Goal: Task Accomplishment & Management: Complete application form

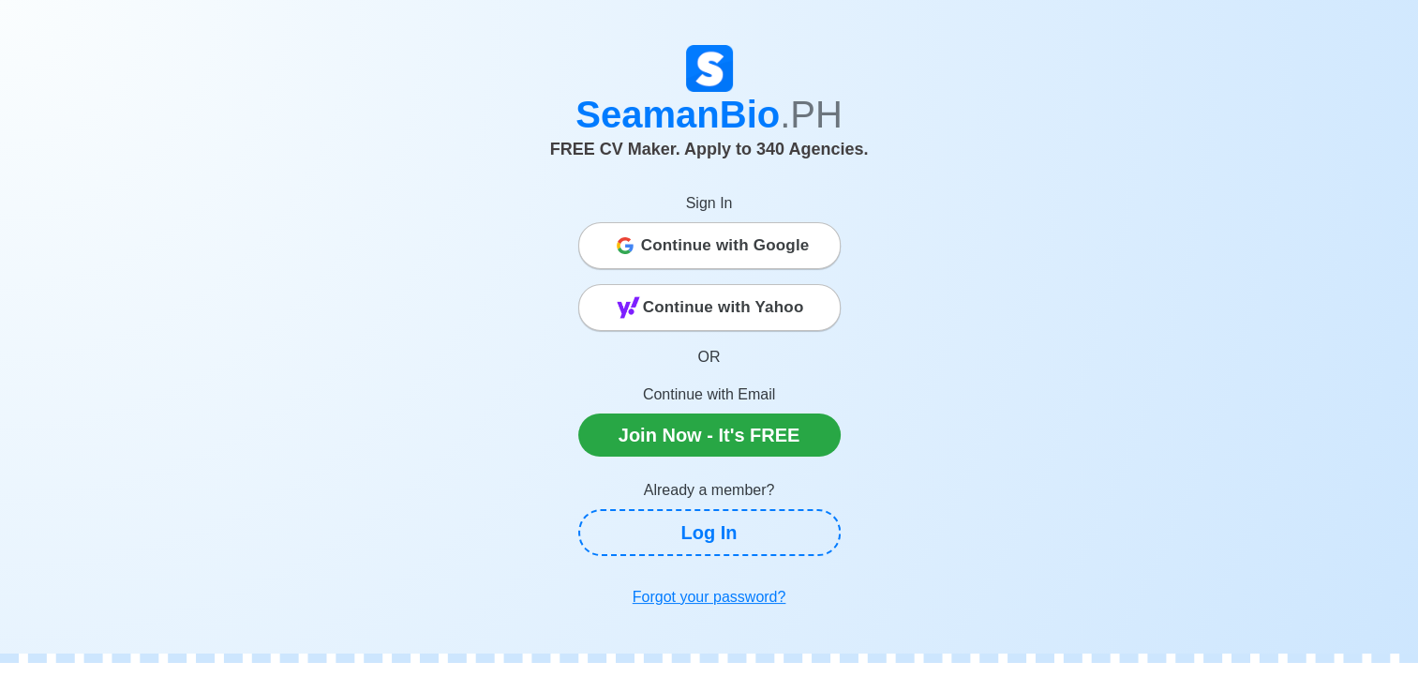
click at [727, 246] on span "Continue with Google" at bounding box center [725, 245] width 169 height 37
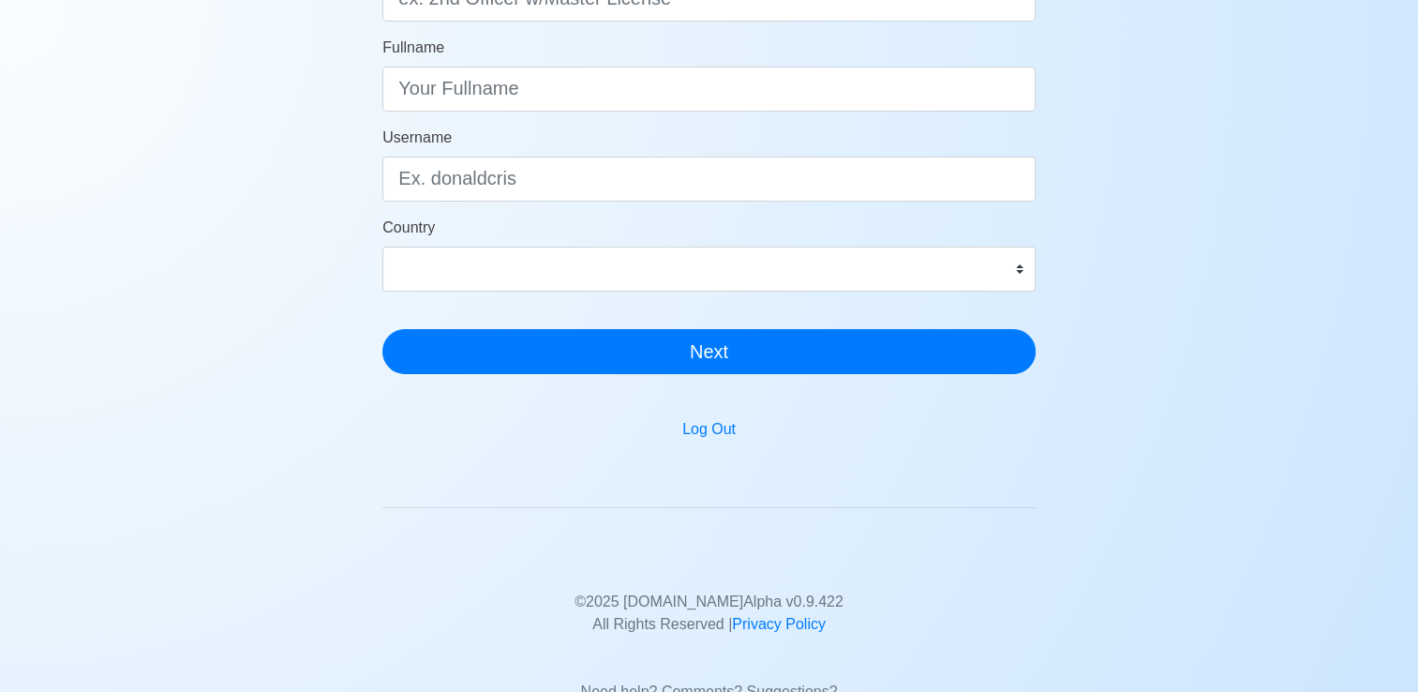
scroll to position [313, 0]
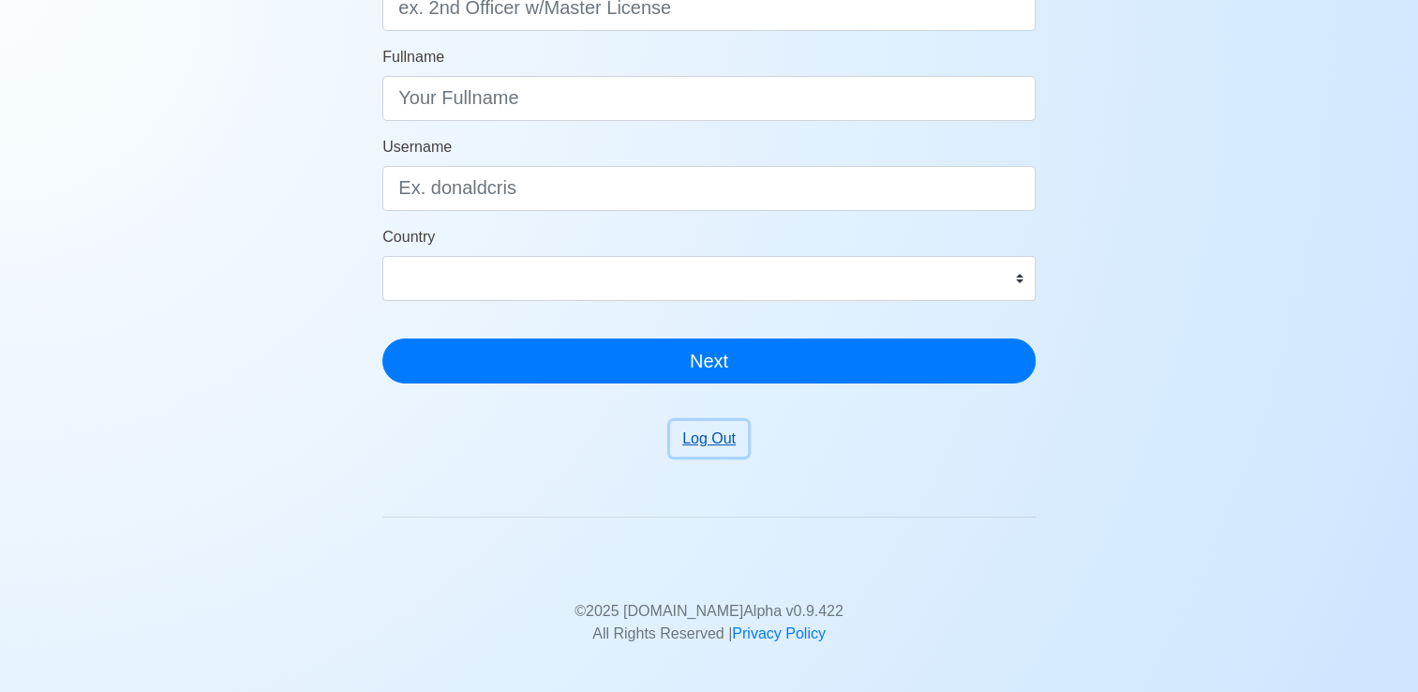
click at [682, 442] on button "Log Out" at bounding box center [709, 439] width 78 height 36
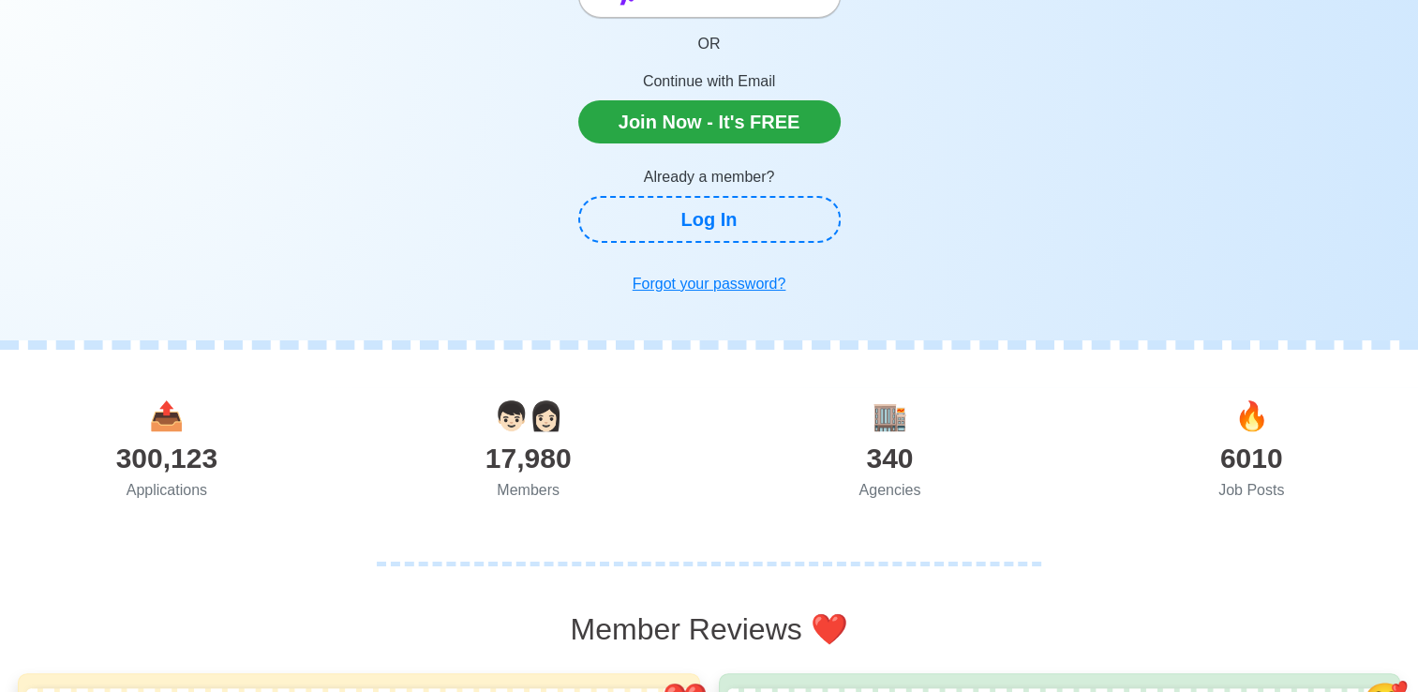
scroll to position [246, 0]
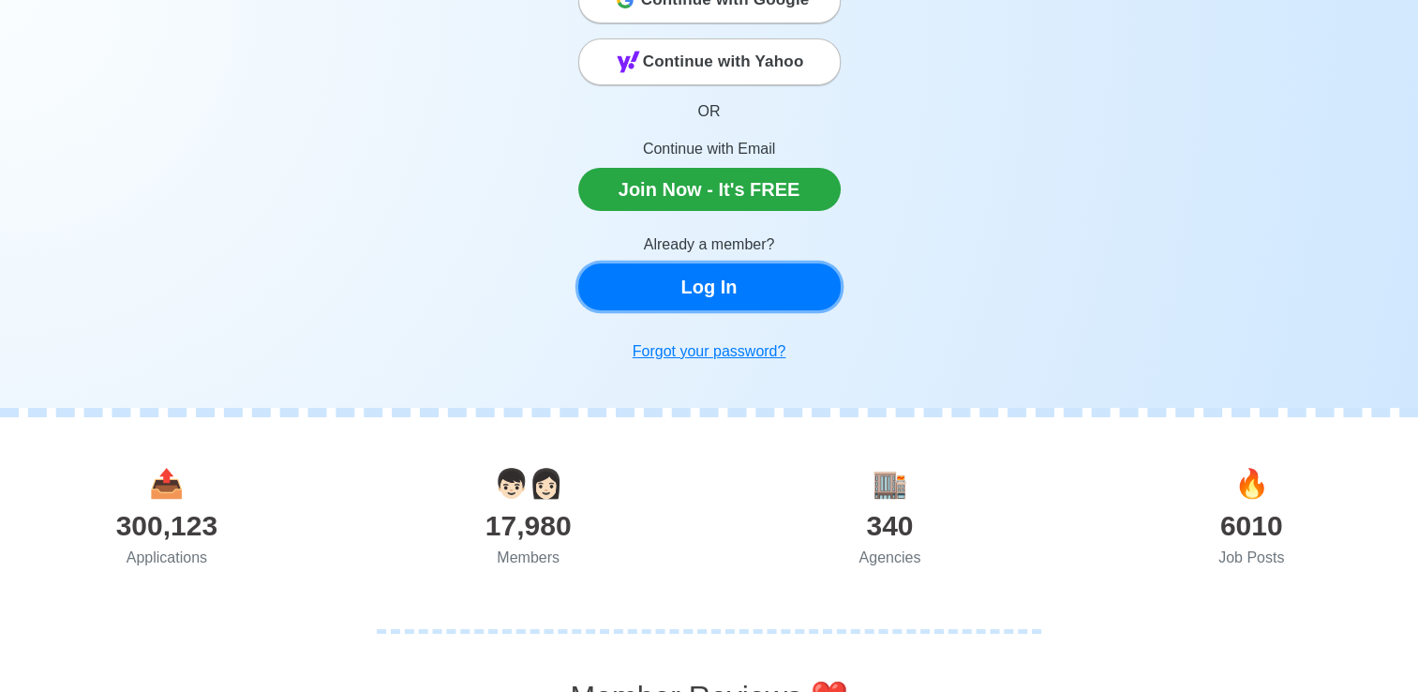
click at [717, 265] on link "Log In" at bounding box center [709, 286] width 262 height 47
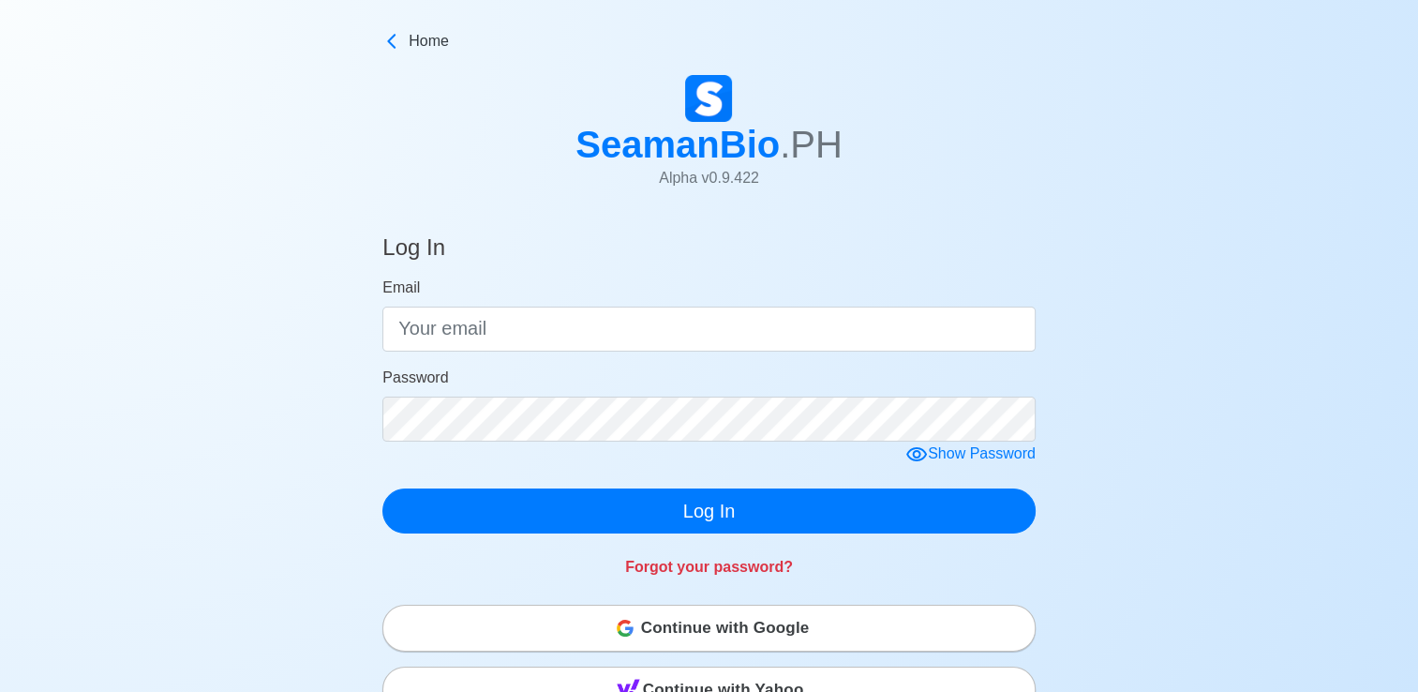
click at [719, 354] on form "Email Password Show Password Log In" at bounding box center [708, 404] width 653 height 257
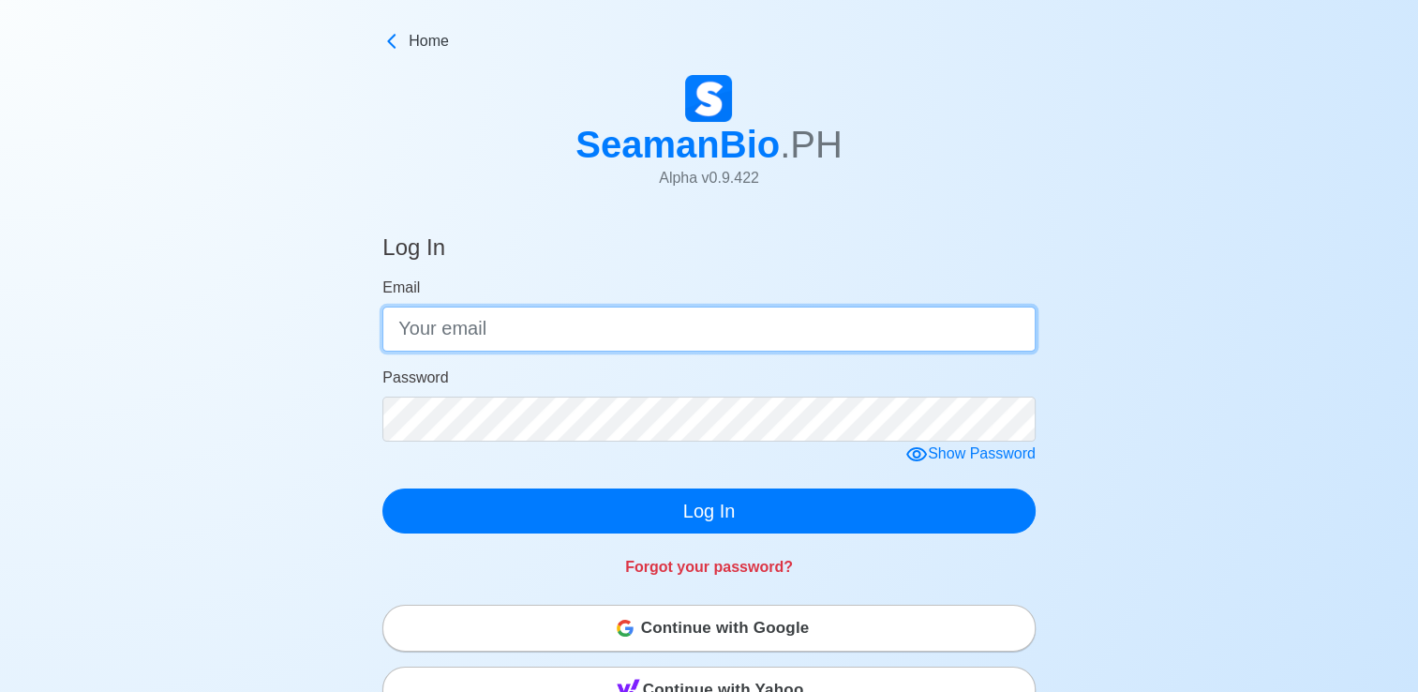
click at [719, 332] on input "Email" at bounding box center [708, 328] width 653 height 45
type input "christinetejamo0424@gmail.com"
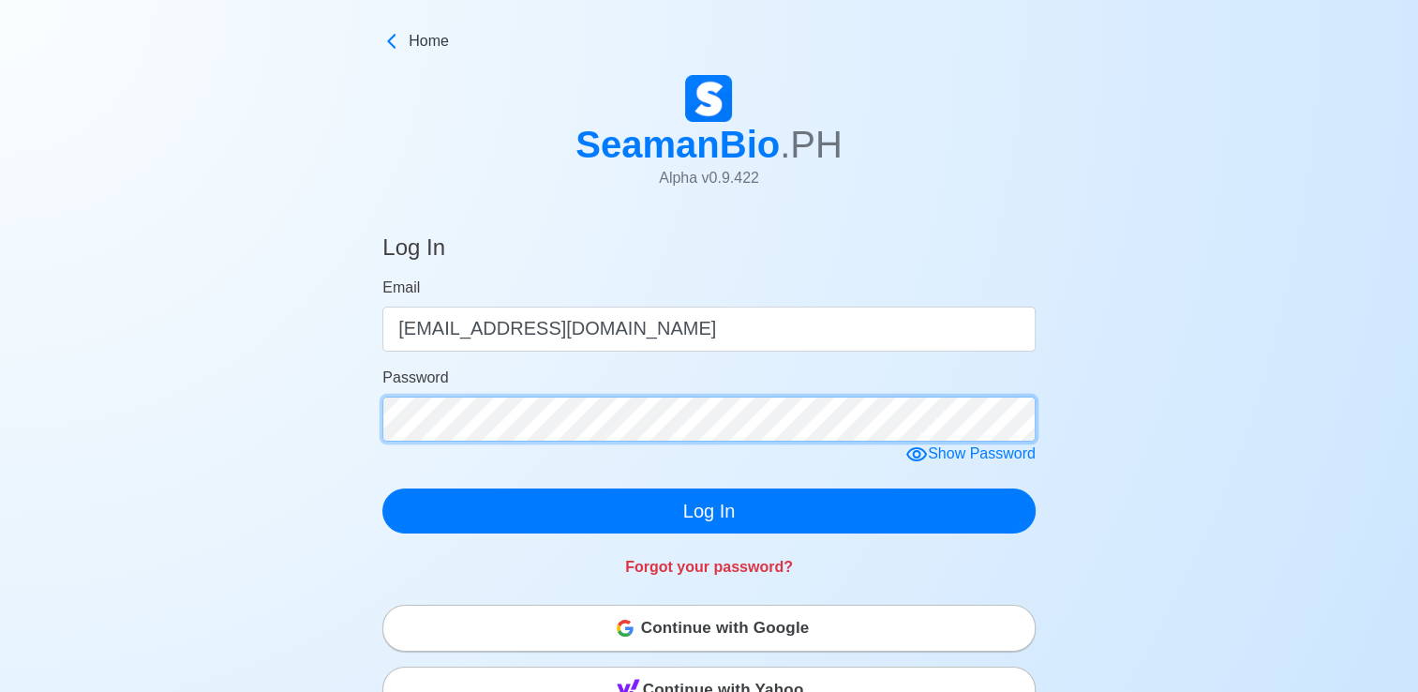
click button "Log In" at bounding box center [708, 510] width 653 height 45
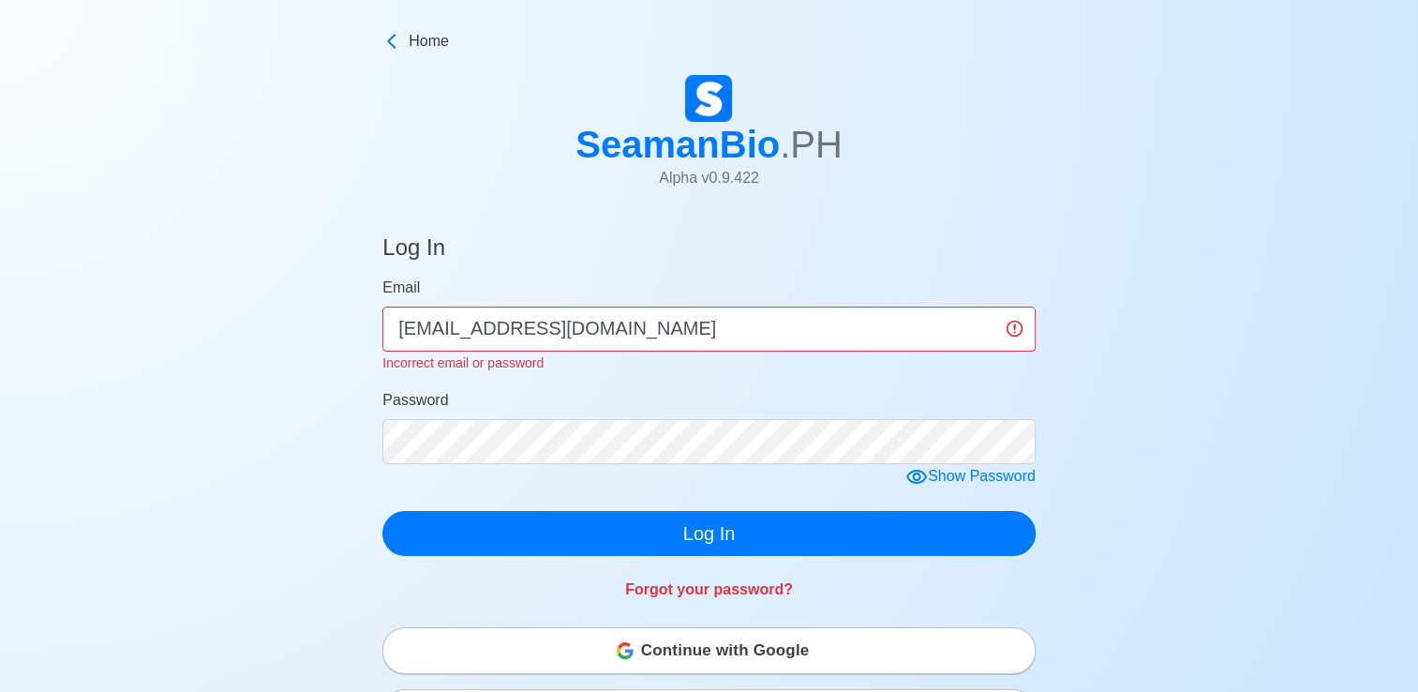
click at [757, 647] on span "Continue with Google" at bounding box center [725, 650] width 169 height 37
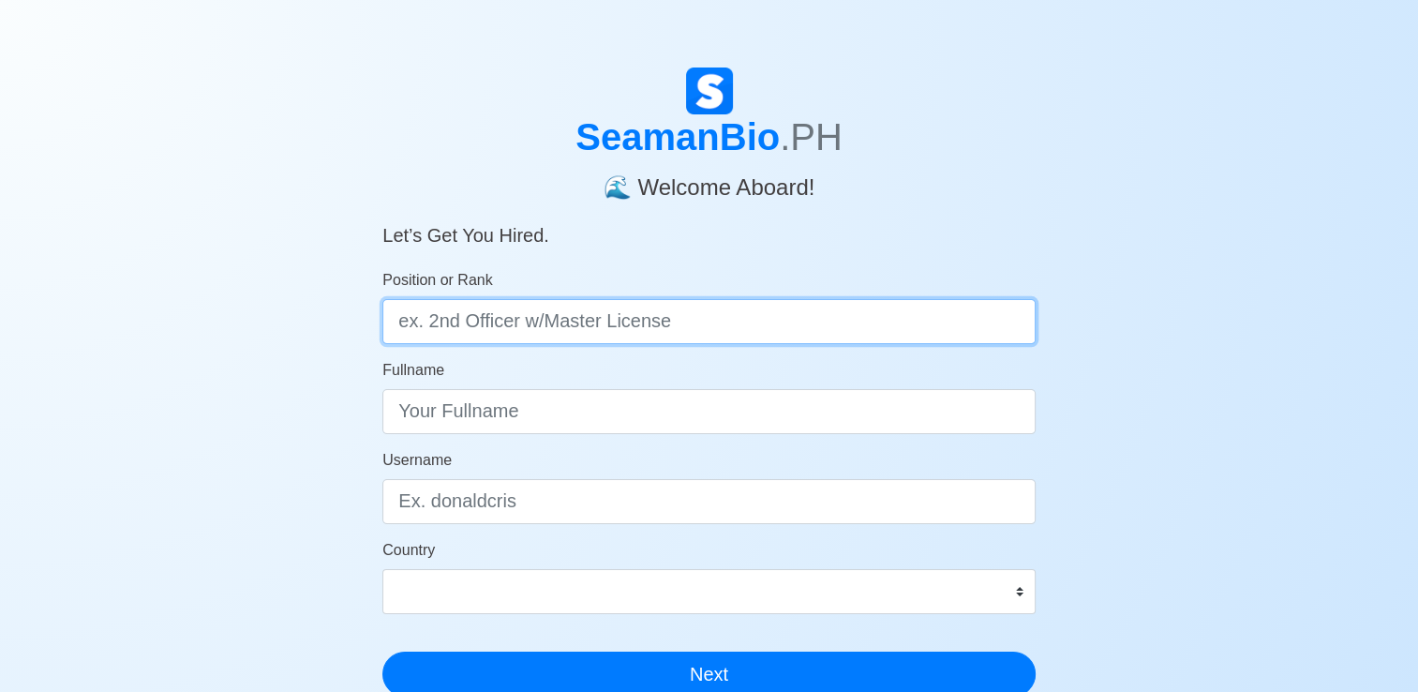
click at [891, 320] on input "Position or Rank" at bounding box center [708, 321] width 653 height 45
click at [891, 320] on input "c" at bounding box center [708, 321] width 653 height 45
type input "cook"
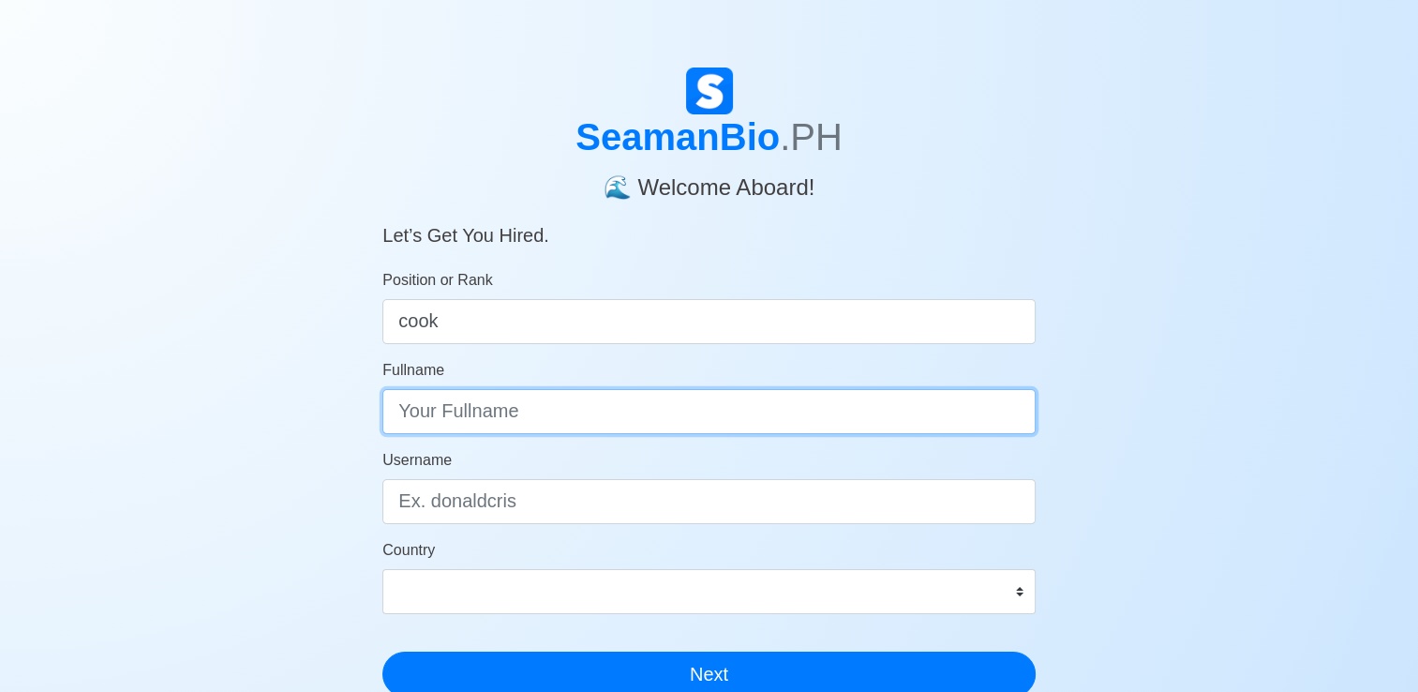
click at [774, 418] on input "Fullname" at bounding box center [708, 411] width 653 height 45
